Goal: Information Seeking & Learning: Find contact information

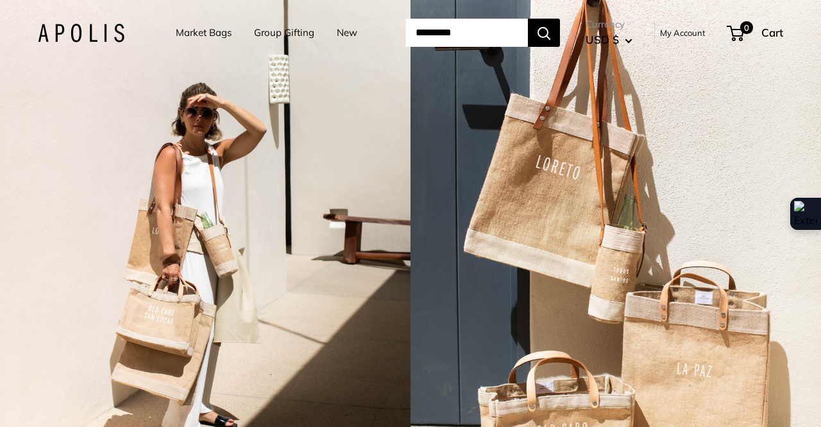
click at [778, 426] on div at bounding box center [410, 427] width 821 height 0
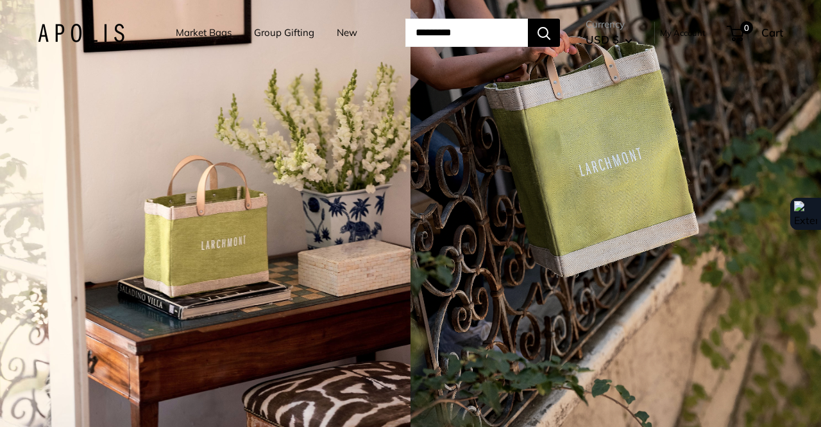
click at [657, 426] on div at bounding box center [410, 427] width 821 height 0
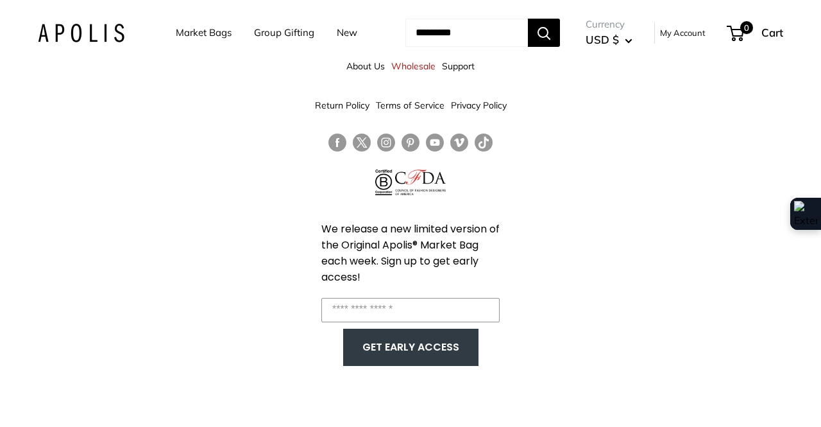
click at [371, 69] on link "About Us" at bounding box center [365, 66] width 38 height 23
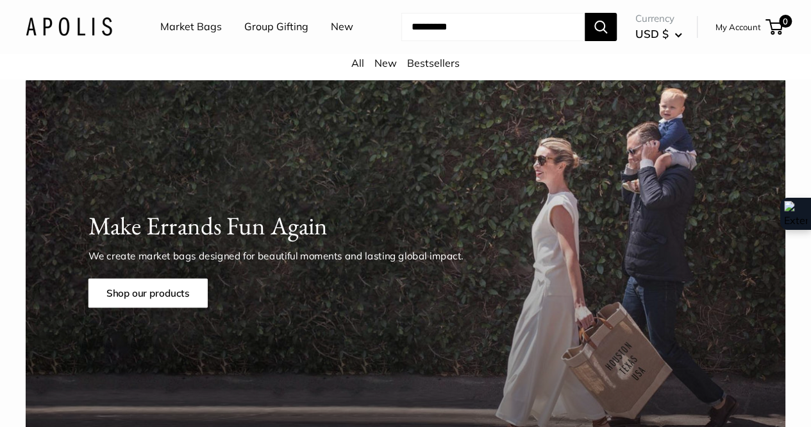
click at [186, 24] on link "Market Bags" at bounding box center [191, 26] width 62 height 19
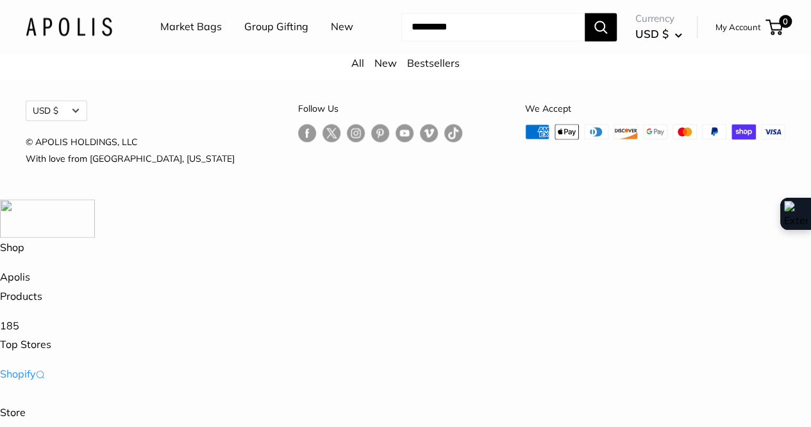
scroll to position [3421, 0]
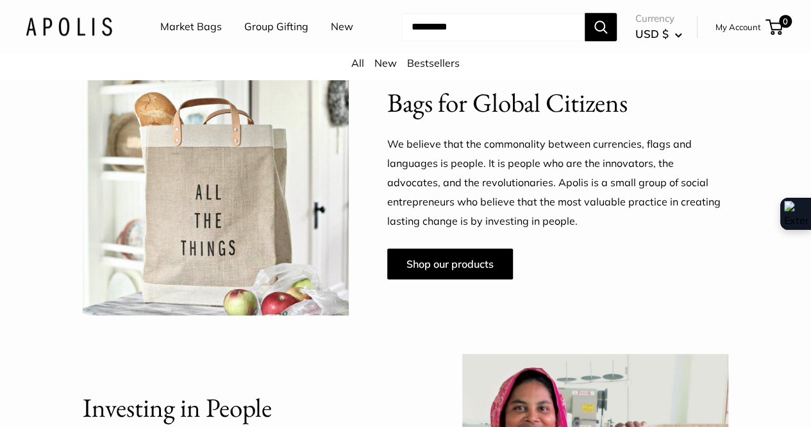
scroll to position [641, 0]
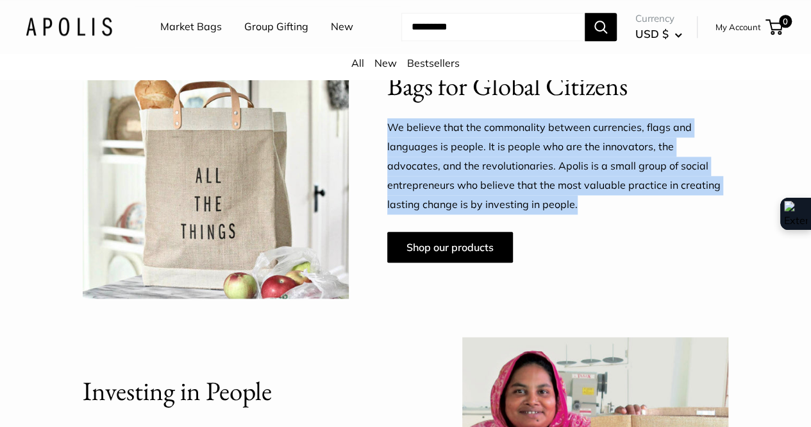
drag, startPoint x: 398, startPoint y: 139, endPoint x: 721, endPoint y: 226, distance: 334.6
click at [721, 214] on p "We believe that the commonality between currencies, flags and languages is peop…" at bounding box center [558, 166] width 342 height 96
copy p "We believe that the commonality between currencies, flags and languages is peop…"
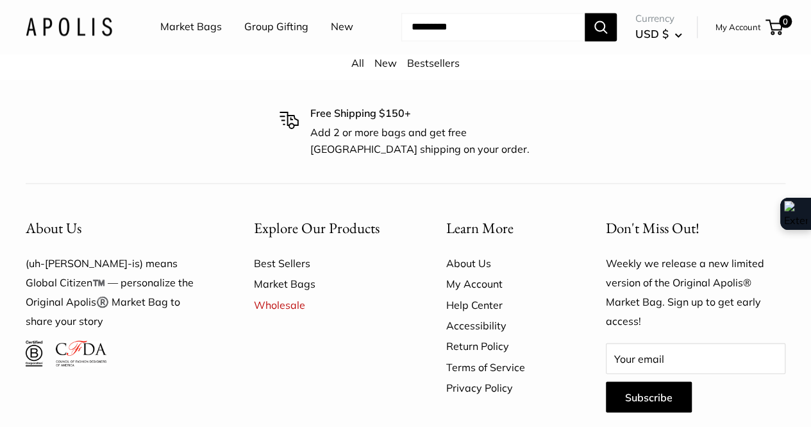
scroll to position [3417, 0]
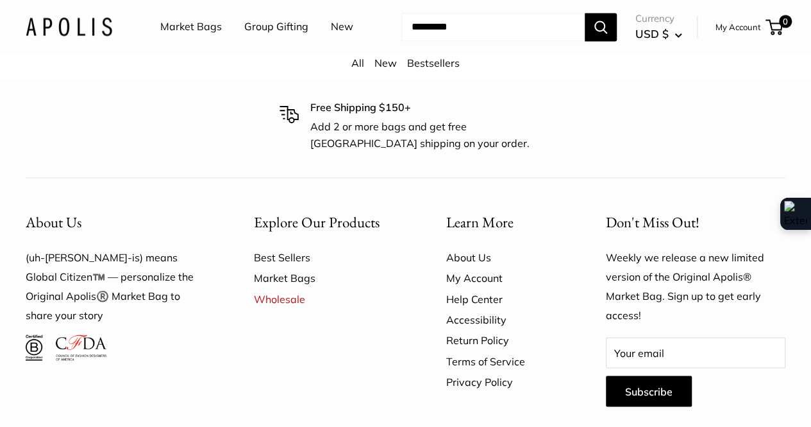
click at [480, 329] on link "Return Policy" at bounding box center [503, 339] width 115 height 21
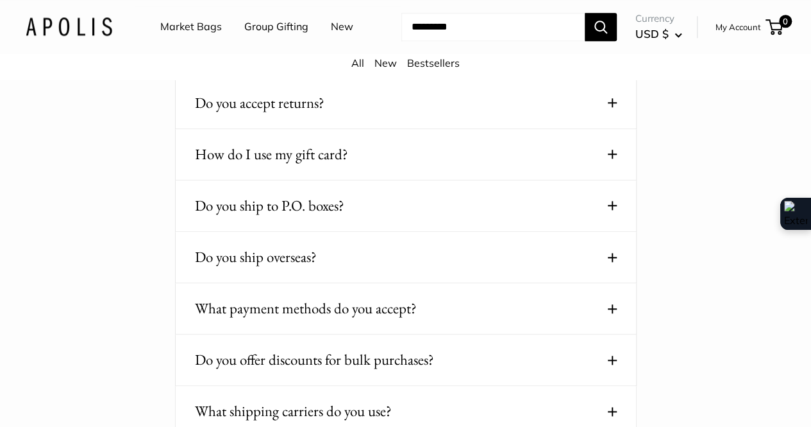
click at [384, 283] on div "Do you ship overseas? Yes, we ship internationally. Orders go out every [DATE].…" at bounding box center [406, 257] width 462 height 51
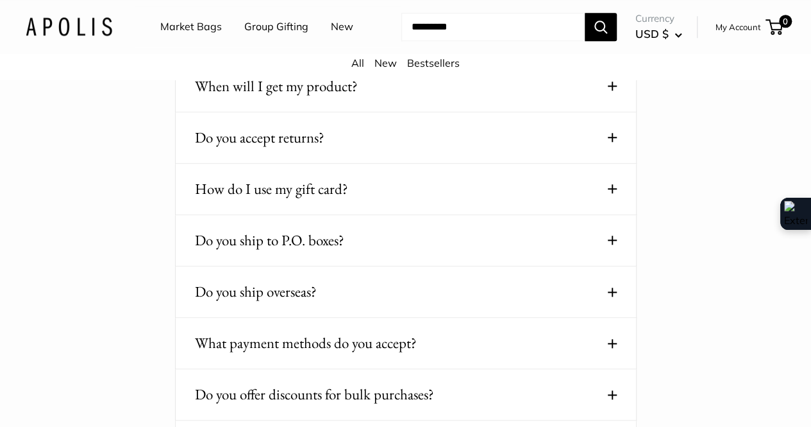
scroll to position [705, 0]
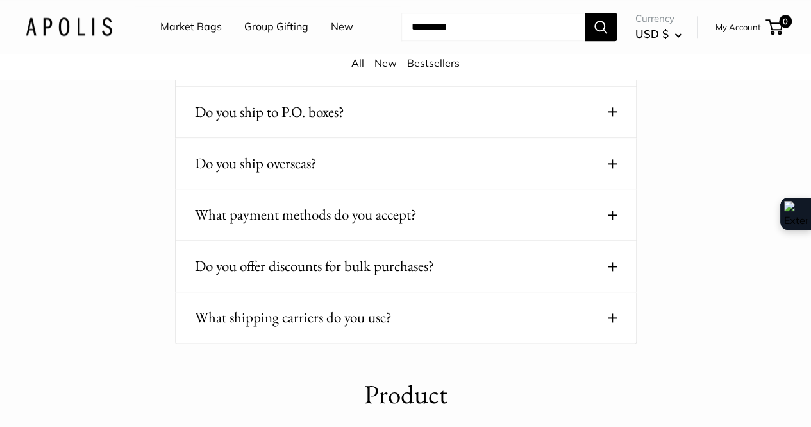
click at [618, 330] on div "What shipping carriers do you use? We use all major carriers and local courier …" at bounding box center [406, 317] width 462 height 51
click at [614, 322] on span at bounding box center [612, 317] width 9 height 9
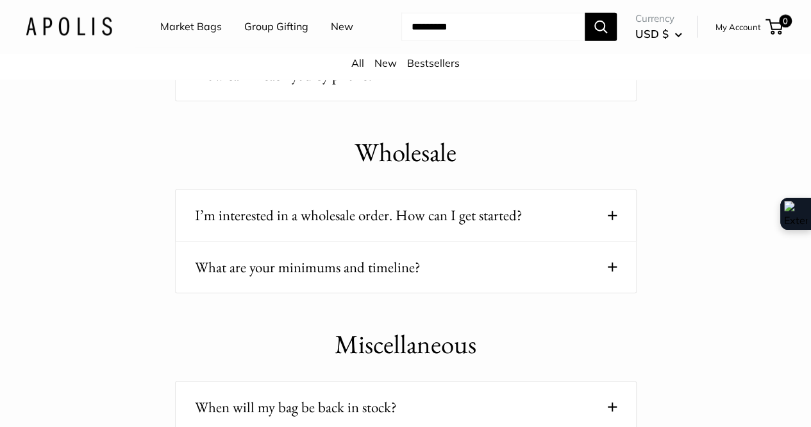
scroll to position [1475, 0]
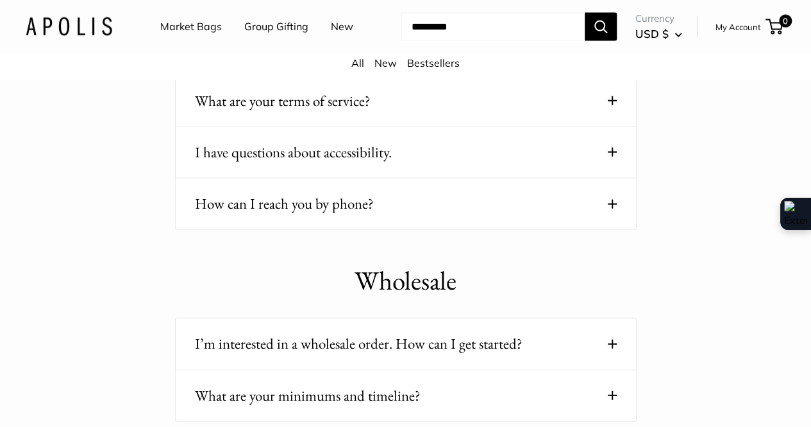
click at [593, 214] on button "How can I reach you by phone?" at bounding box center [406, 203] width 422 height 25
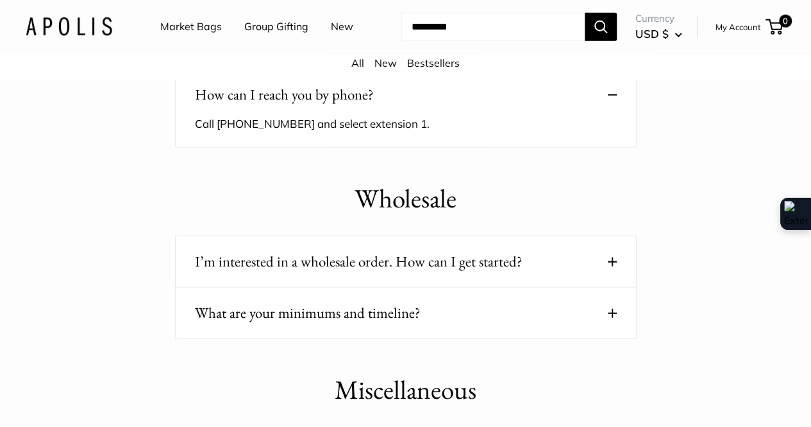
scroll to position [1603, 0]
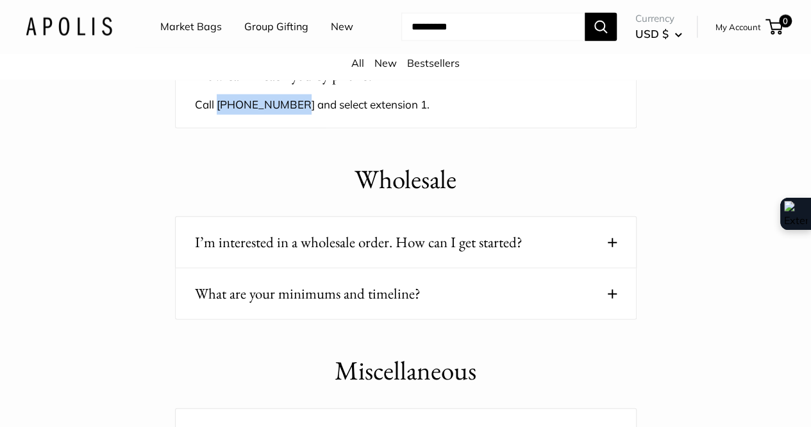
drag, startPoint x: 219, startPoint y: 120, endPoint x: 289, endPoint y: 112, distance: 70.3
click at [289, 112] on p "Call [PHONE_NUMBER] and select extension 1." at bounding box center [396, 83] width 403 height 81
drag, startPoint x: 289, startPoint y: 115, endPoint x: 215, endPoint y: 114, distance: 73.8
click at [215, 114] on p "Call [PHONE_NUMBER] and select extension 1." at bounding box center [396, 83] width 403 height 81
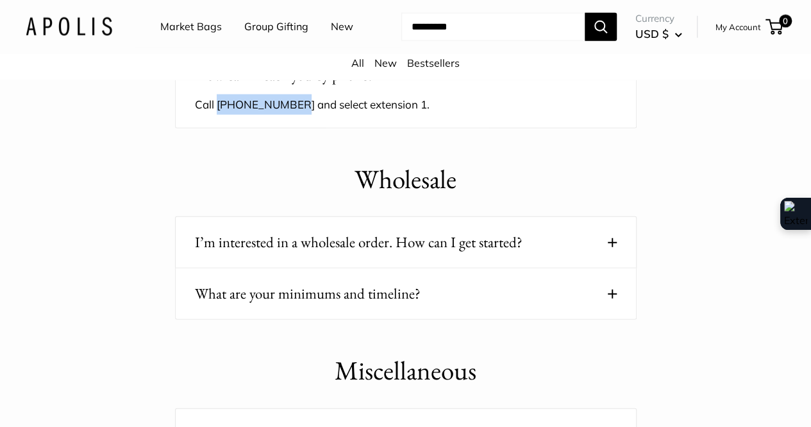
copy p "213.613.9626"
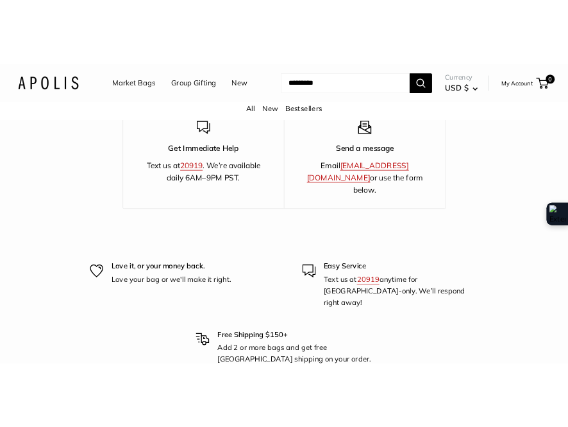
scroll to position [2281, 0]
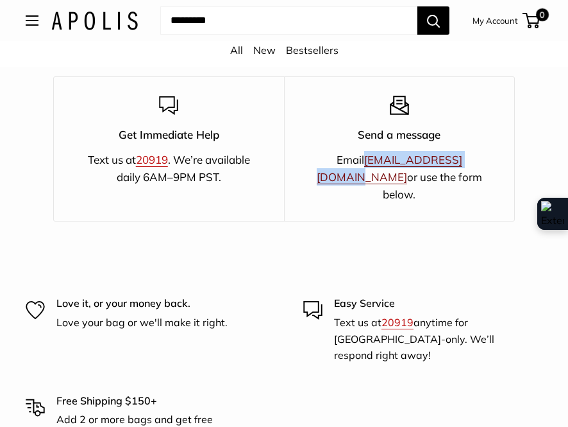
drag, startPoint x: 337, startPoint y: 154, endPoint x: 456, endPoint y: 153, distance: 119.3
click at [456, 153] on p "Email hello@apolisglobal.com or use the form below." at bounding box center [399, 177] width 185 height 53
copy p "[EMAIL_ADDRESS][DOMAIN_NAME]"
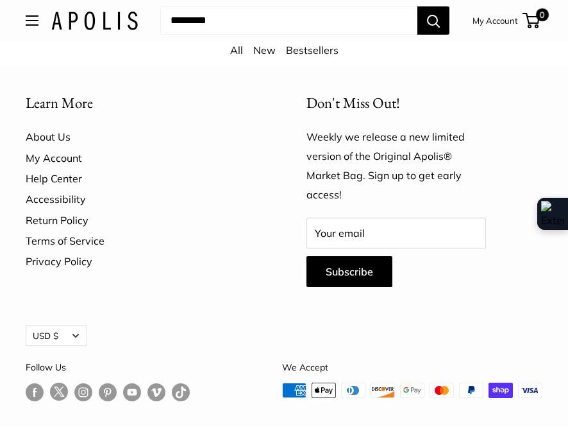
scroll to position [2874, 0]
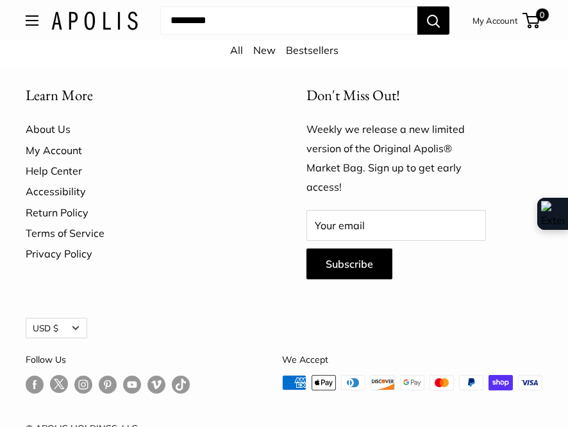
click at [47, 202] on link "Return Policy" at bounding box center [144, 212] width 236 height 21
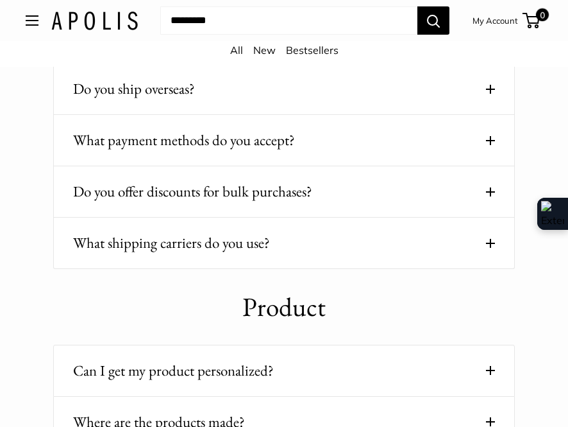
scroll to position [763, 0]
